Goal: Task Accomplishment & Management: Use online tool/utility

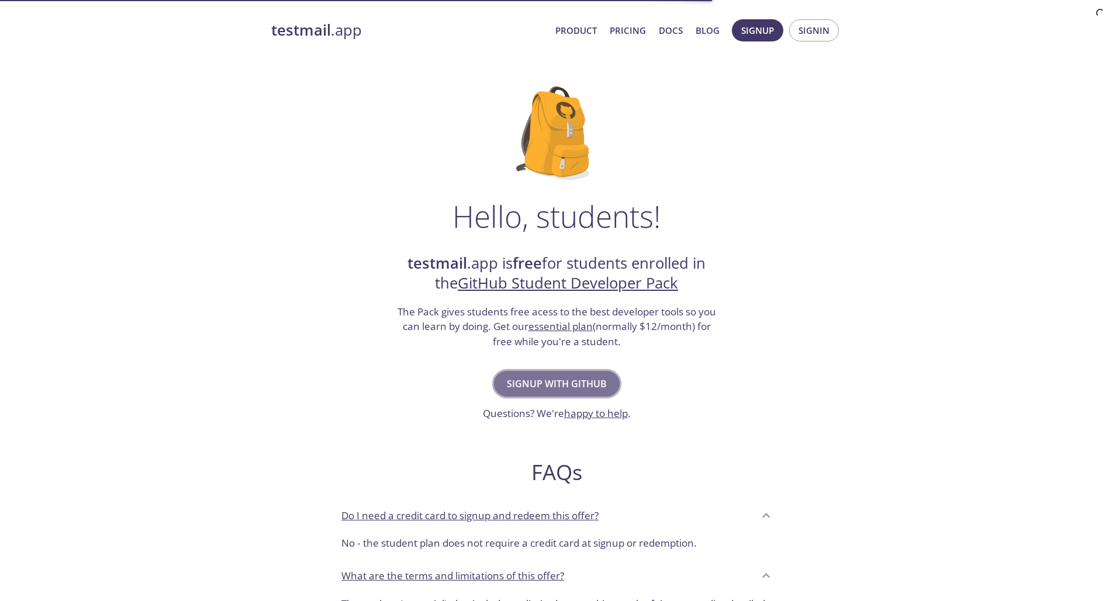
click at [570, 393] on button "Signup with GitHub" at bounding box center [557, 384] width 126 height 26
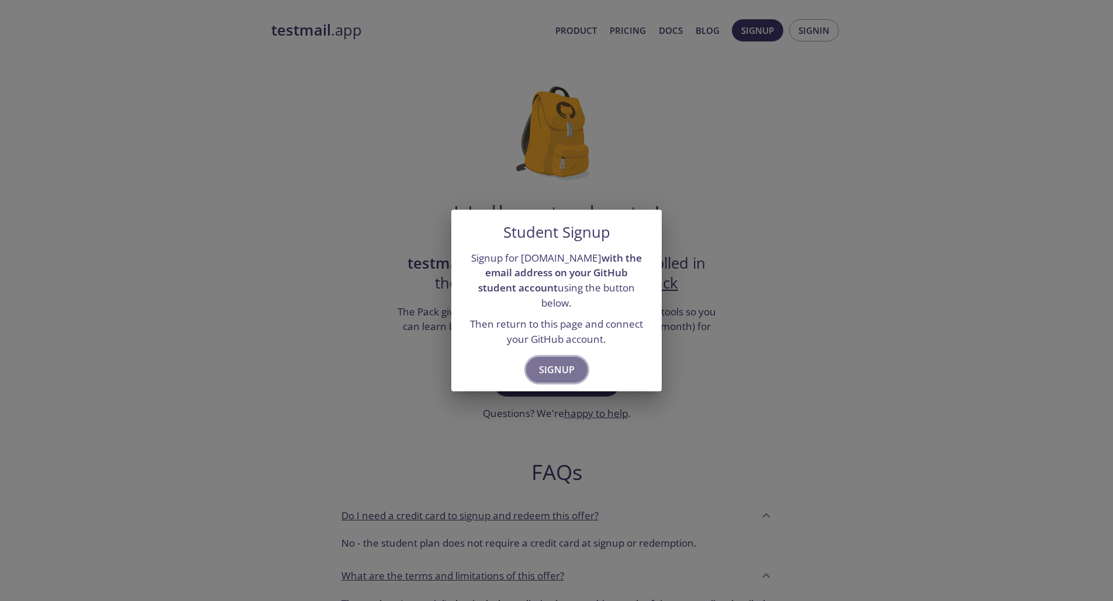
click at [563, 371] on span "Signup" at bounding box center [557, 370] width 36 height 16
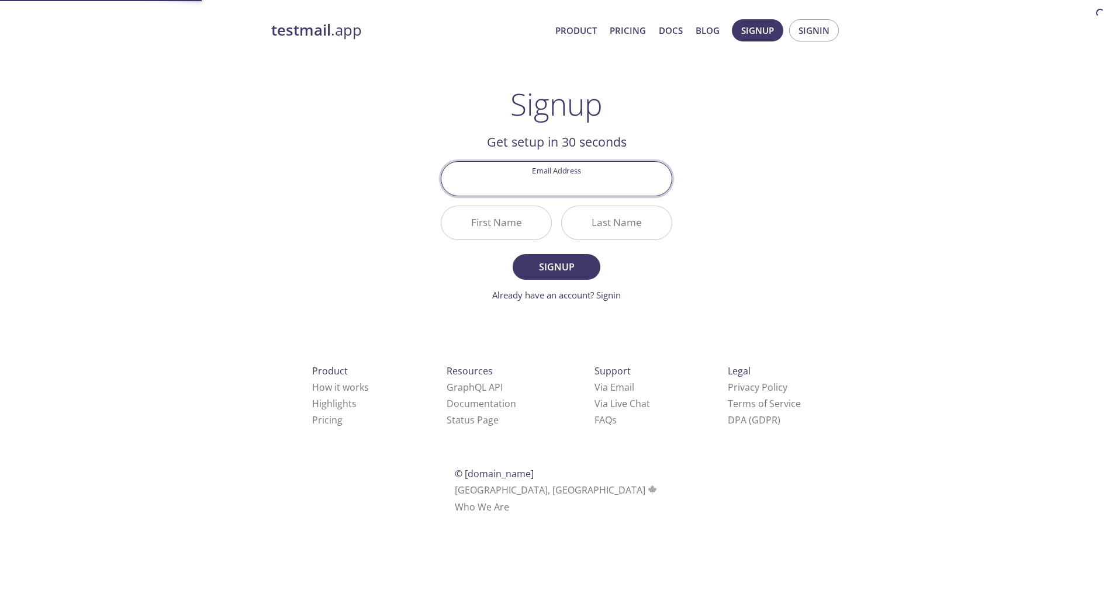
click at [587, 182] on input "Email Address" at bounding box center [556, 178] width 230 height 33
type input "[EMAIL_ADDRESS][DOMAIN_NAME]"
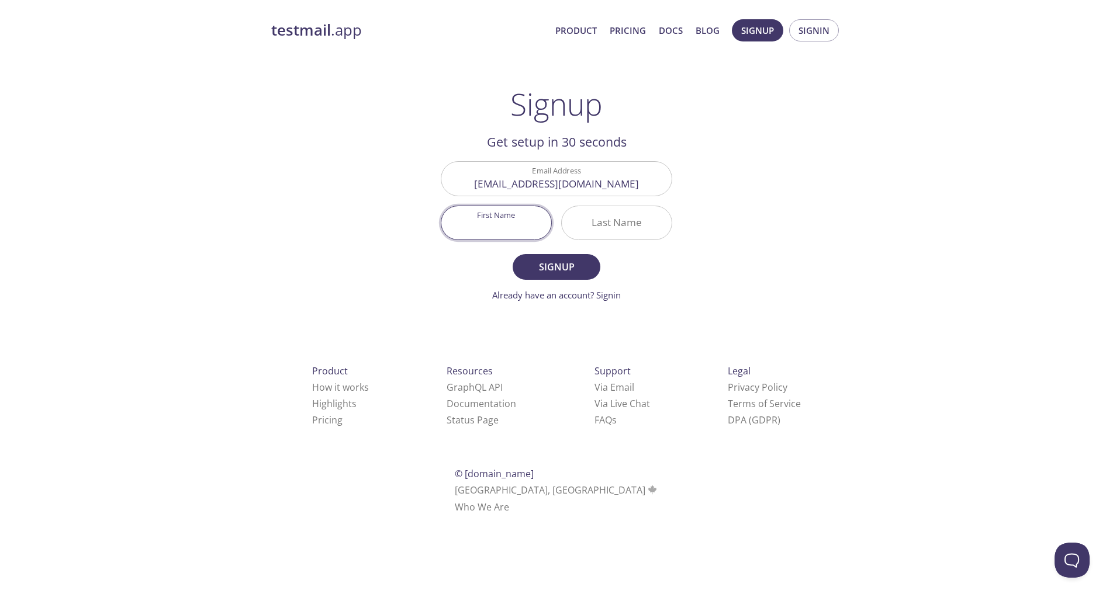
click at [528, 223] on input "First Name" at bounding box center [496, 222] width 110 height 33
type input "[PERSON_NAME]"
click at [634, 238] on input "Last Name" at bounding box center [617, 222] width 110 height 33
type input "Vignes"
click at [558, 278] on button "Signup" at bounding box center [557, 267] width 88 height 26
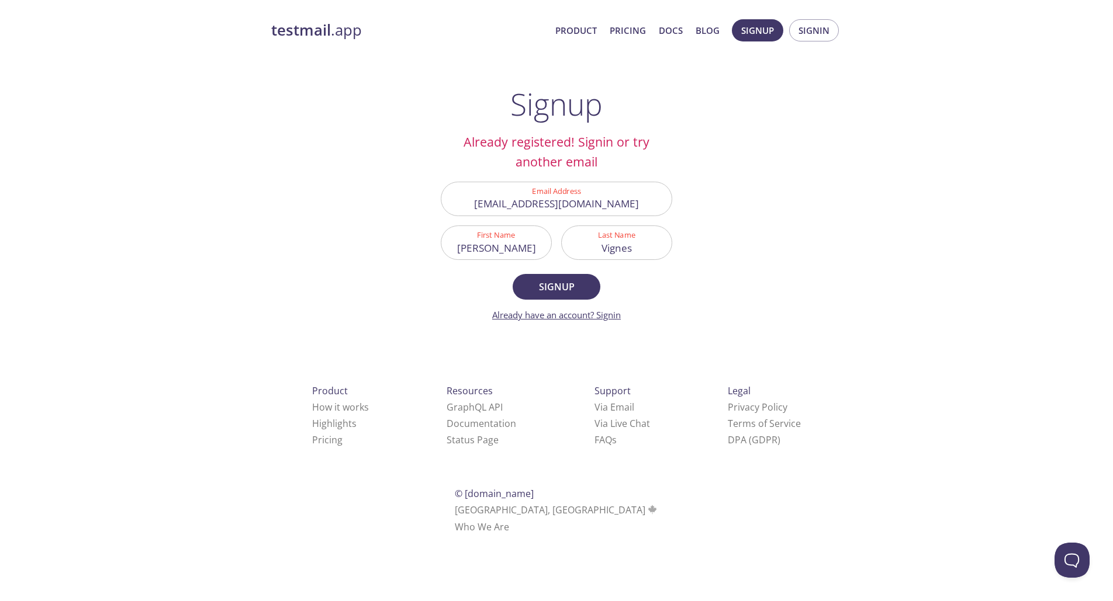
click at [596, 315] on link "Already have an account? Signin" at bounding box center [556, 315] width 129 height 12
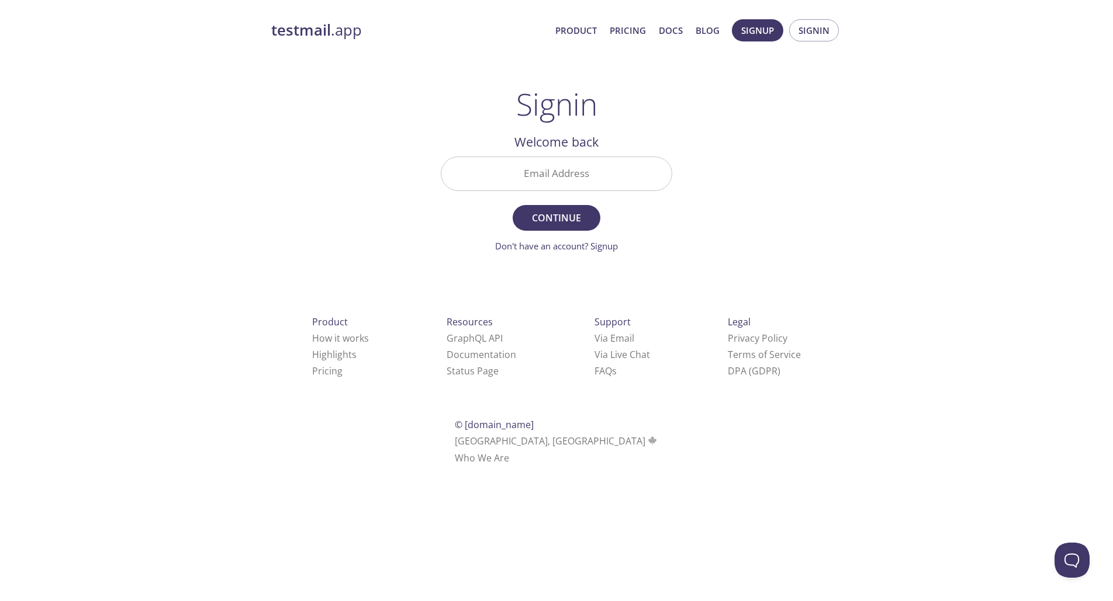
click at [556, 164] on input "Email Address" at bounding box center [556, 173] width 230 height 33
type input "[EMAIL_ADDRESS][DOMAIN_NAME]"
click at [578, 225] on span "Continue" at bounding box center [556, 218] width 62 height 16
click at [527, 188] on input "Signin Security Code" at bounding box center [556, 173] width 230 height 33
paste input "J1MHWQQ"
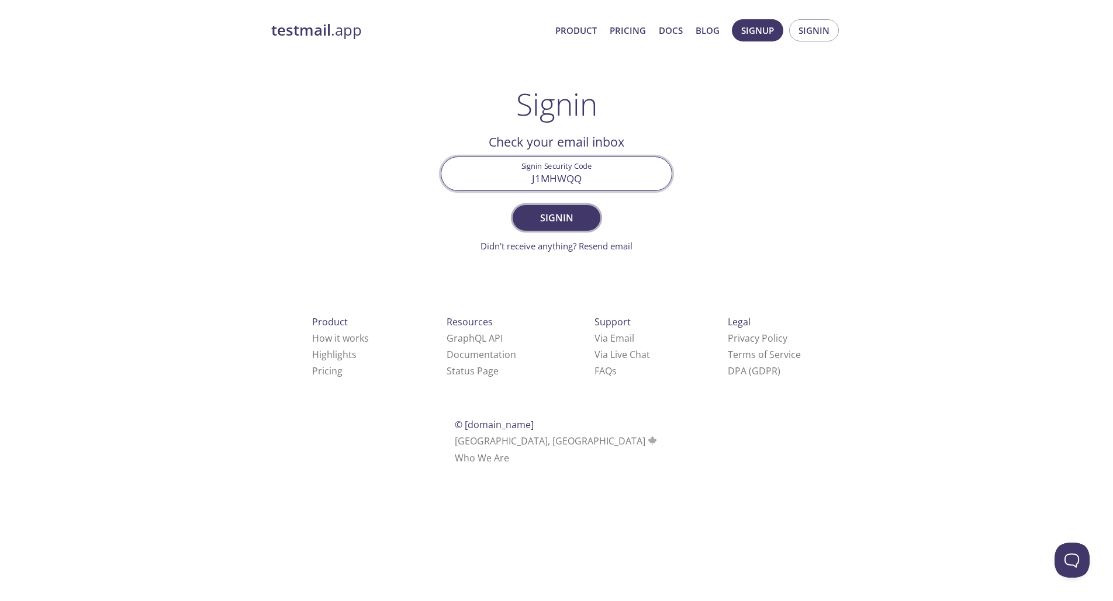
type input "J1MHWQQ"
click at [565, 206] on button "Signin" at bounding box center [557, 218] width 88 height 26
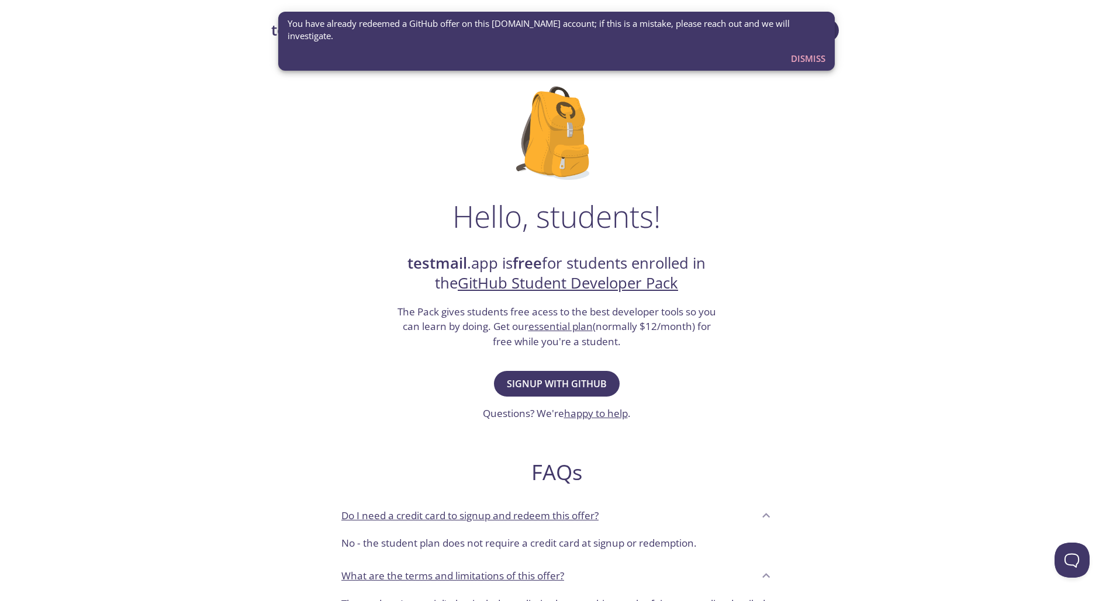
click at [813, 59] on span "Dismiss" at bounding box center [808, 58] width 34 height 15
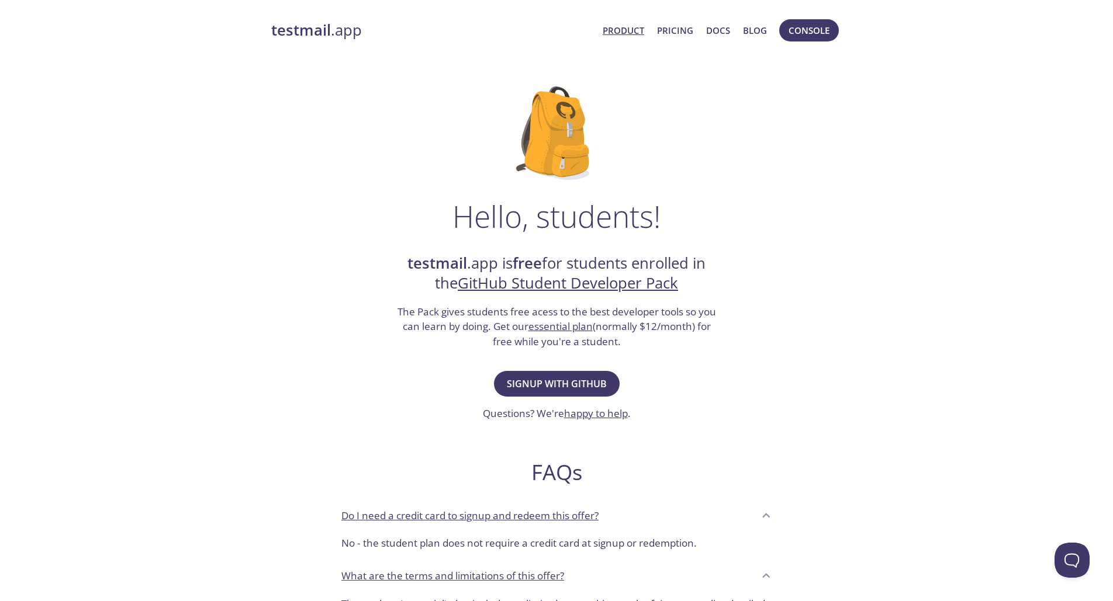
click at [637, 31] on link "Product" at bounding box center [623, 30] width 41 height 15
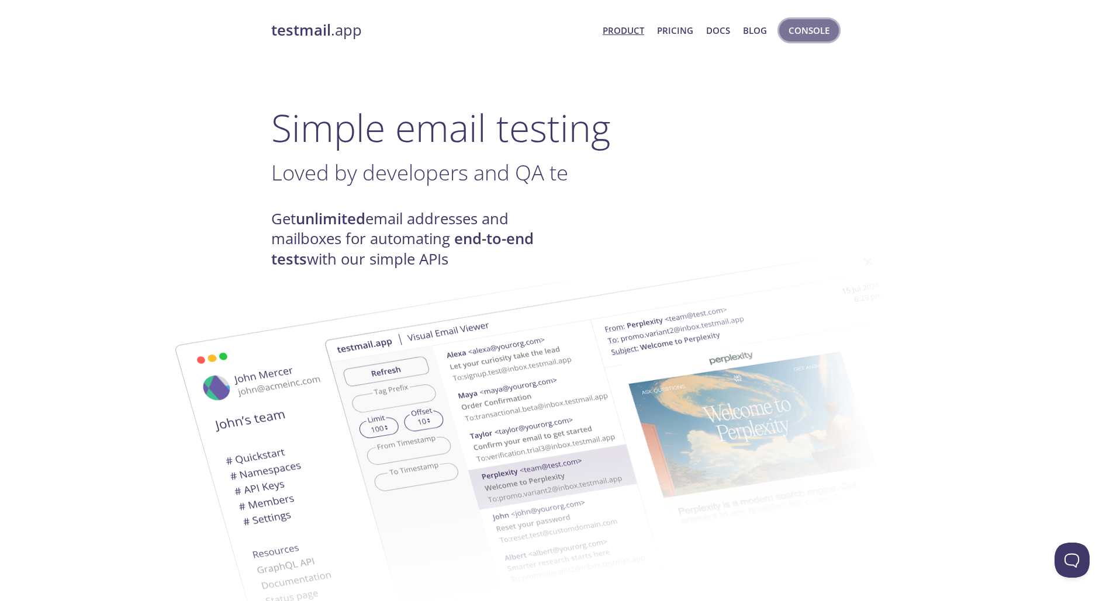
click at [809, 33] on span "Console" at bounding box center [808, 30] width 41 height 15
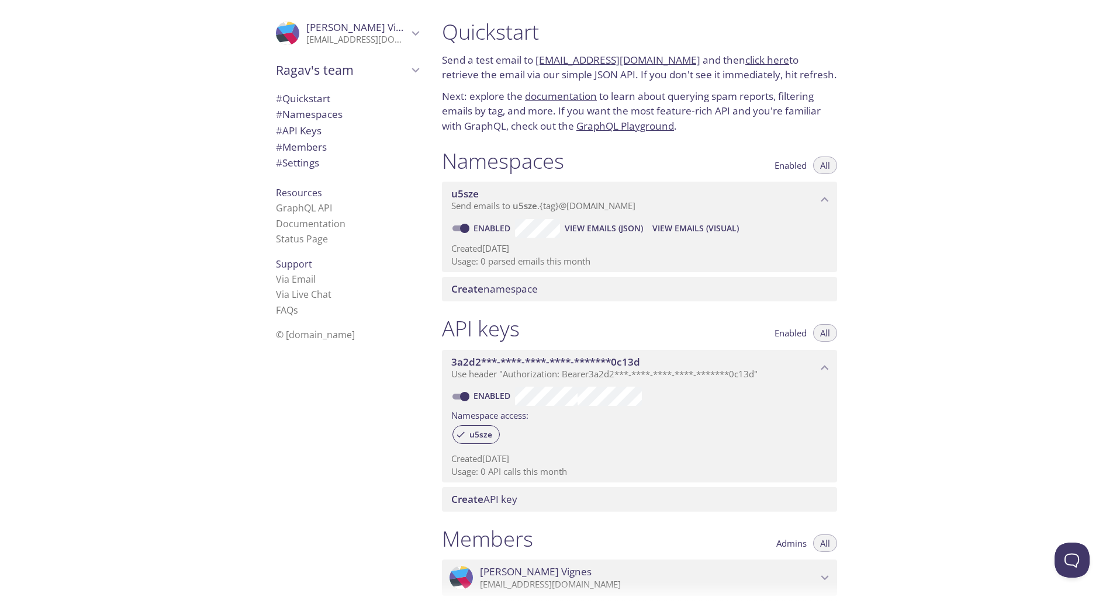
click at [313, 157] on span "# Settings" at bounding box center [297, 162] width 43 height 13
click at [330, 98] on span "# Quickstart" at bounding box center [303, 98] width 54 height 13
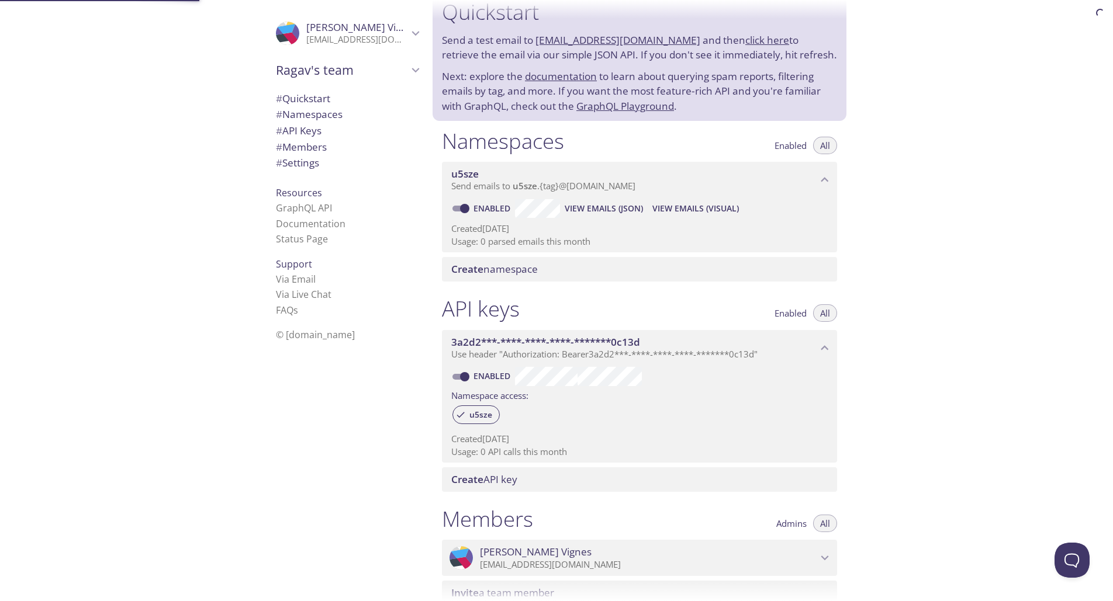
scroll to position [19, 0]
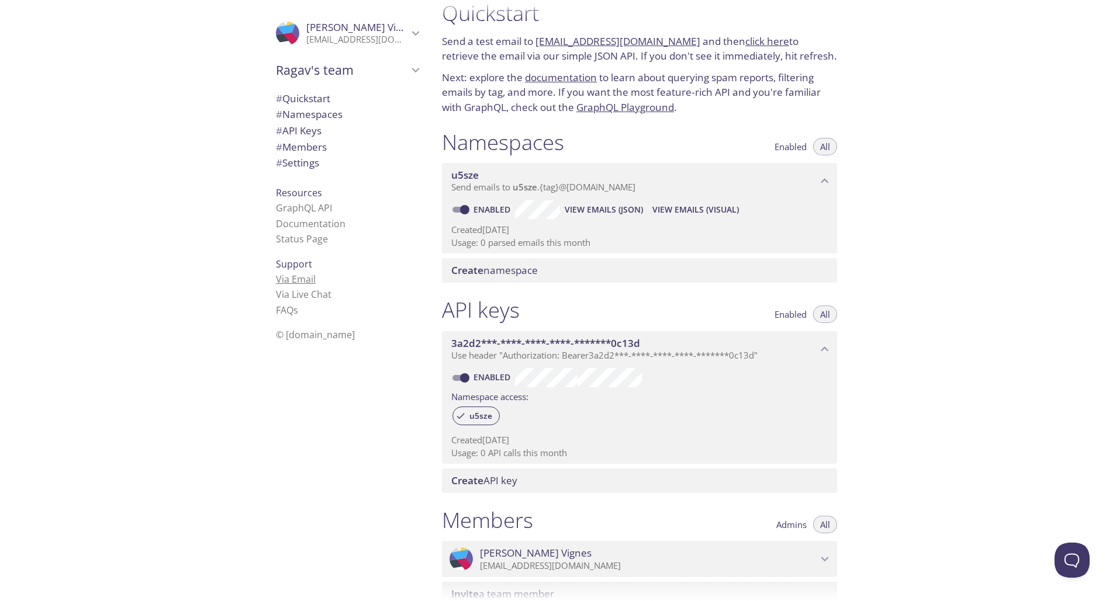
click at [302, 274] on link "Via Email" at bounding box center [296, 279] width 40 height 13
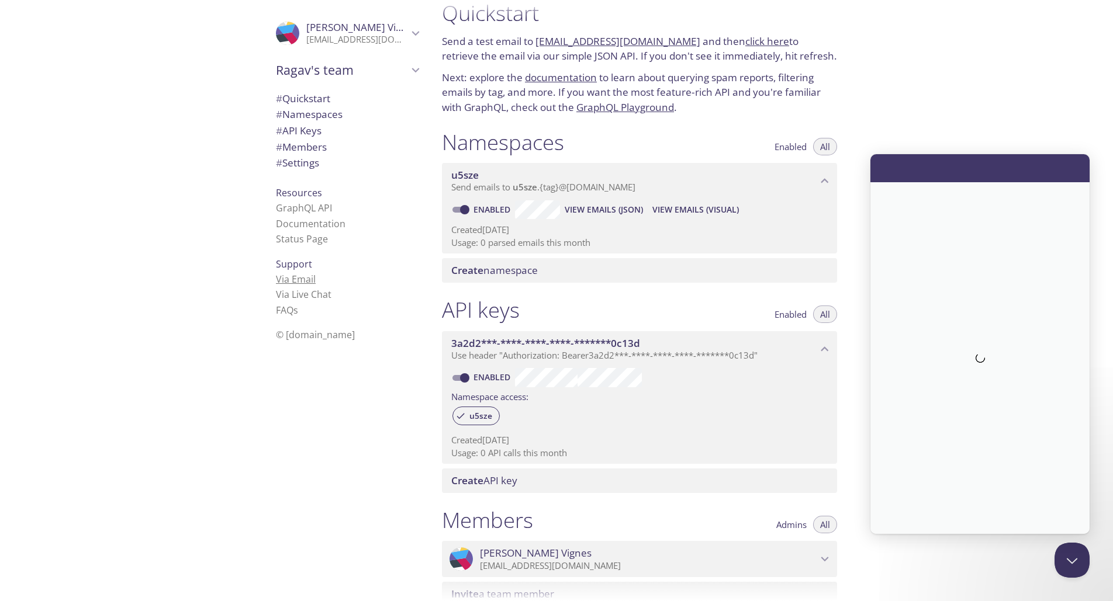
scroll to position [0, 0]
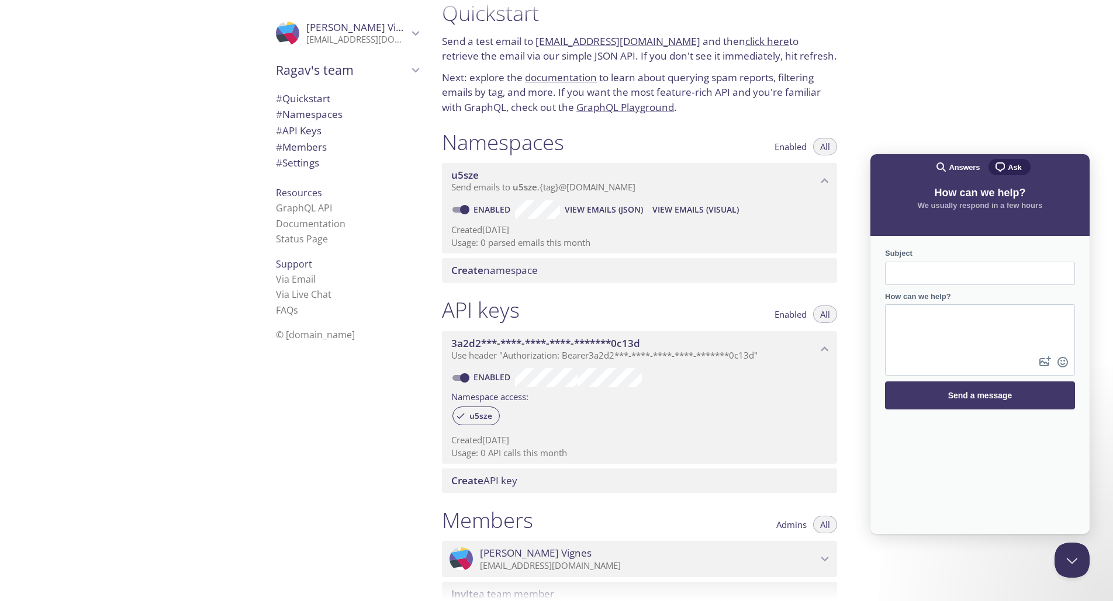
click at [965, 71] on div "Quickstart Send a test email to [EMAIL_ADDRESS][DOMAIN_NAME] and then click her…" at bounding box center [772, 300] width 680 height 601
click at [892, 70] on div "Quickstart Send a test email to [EMAIL_ADDRESS][DOMAIN_NAME] and then click her…" at bounding box center [772, 300] width 680 height 601
